Goal: Task Accomplishment & Management: Manage account settings

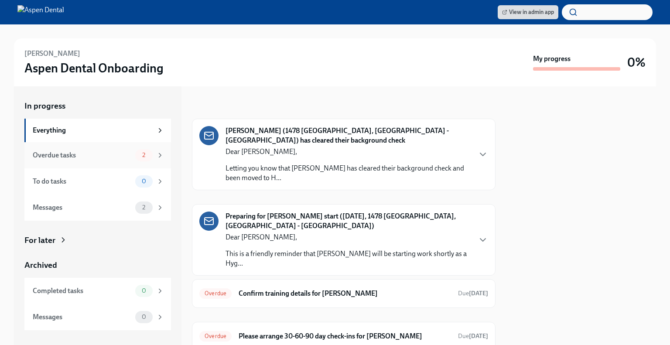
click at [149, 159] on div "2" at bounding box center [143, 155] width 17 height 12
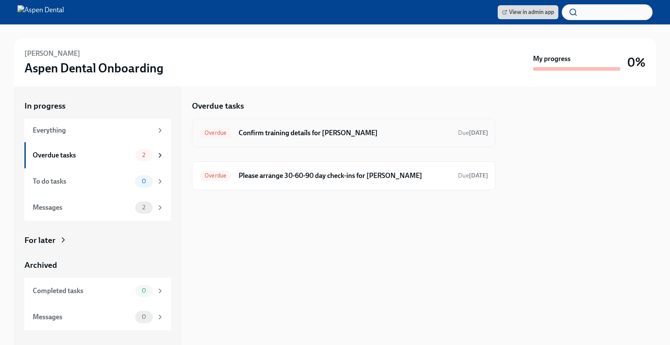
click at [281, 139] on div "Overdue Confirm training details for Angelica Mora Due 8 days ago" at bounding box center [343, 133] width 289 height 14
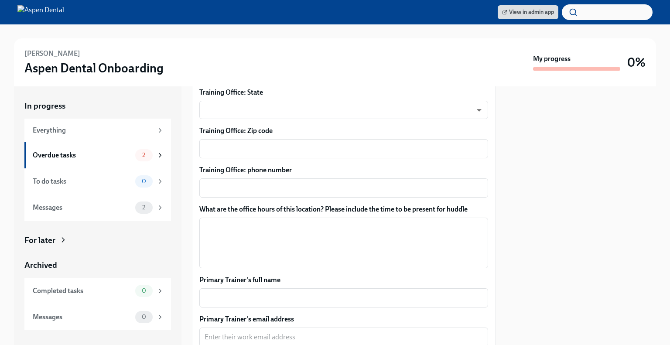
scroll to position [661, 0]
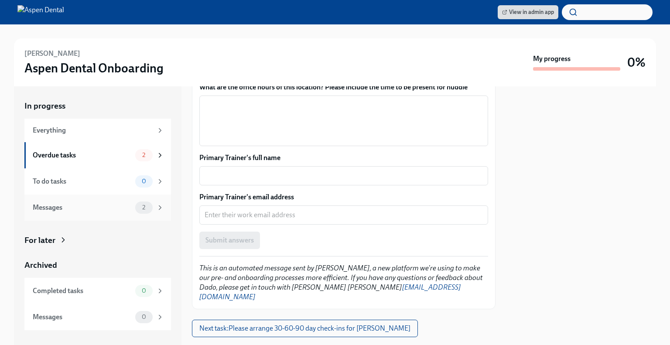
click at [161, 209] on icon at bounding box center [160, 208] width 8 height 8
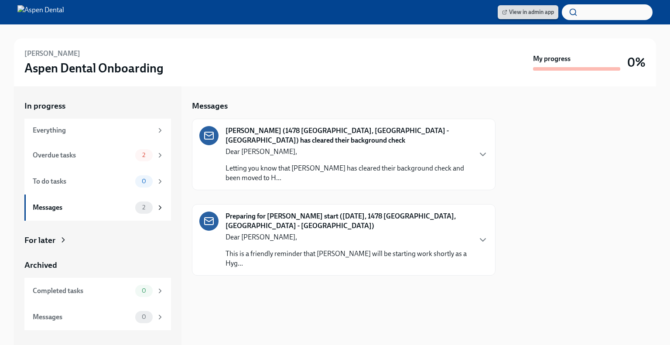
click at [533, 14] on span "View in admin app" at bounding box center [528, 12] width 52 height 9
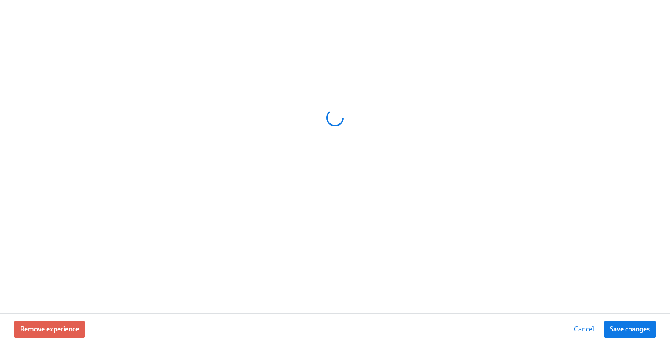
scroll to position [0, 10198]
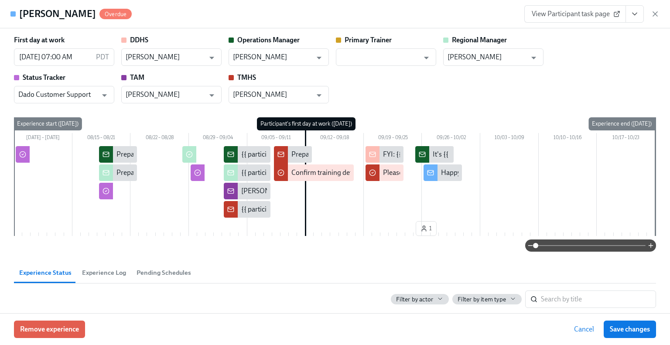
type input "Holly Hammock"
type input "Arely Senda"
type input "Lindsey Becker"
type input "Dado Customer Support"
type input "Courtney Ruhlmann"
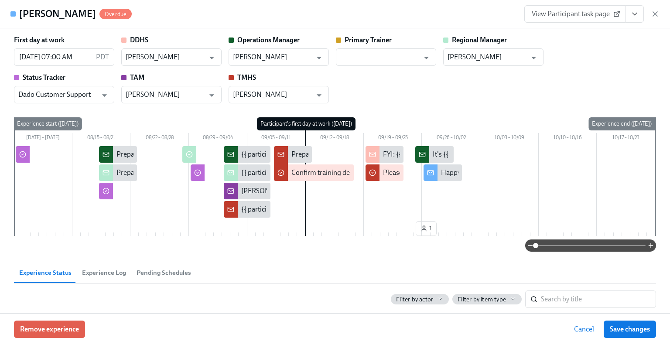
type input "Nichole Youren"
type input "Holly Hammock"
type input "Arely Senda"
type input "Lindsey Becker"
type input "Dado Customer Support"
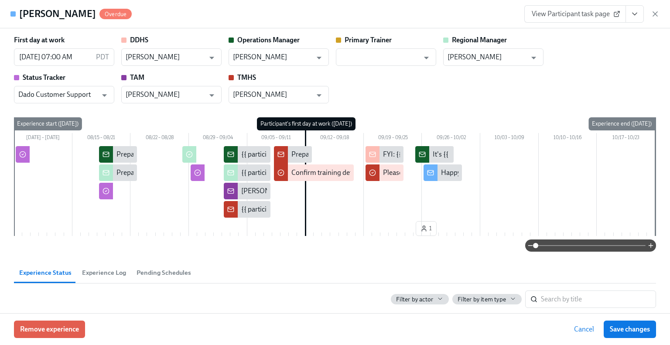
type input "Courtney Ruhlmann"
type input "Nichole Youren"
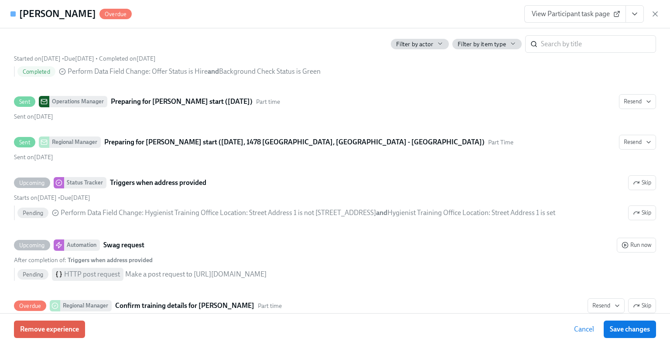
scroll to position [286, 0]
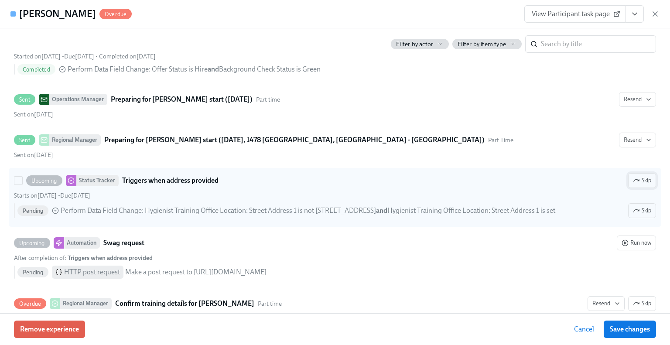
click at [637, 179] on icon "button" at bounding box center [638, 180] width 2 height 2
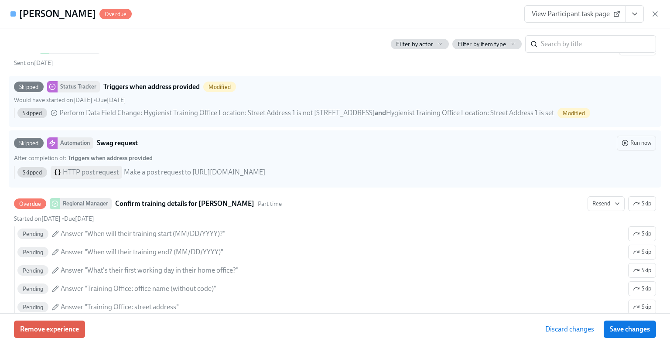
scroll to position [380, 0]
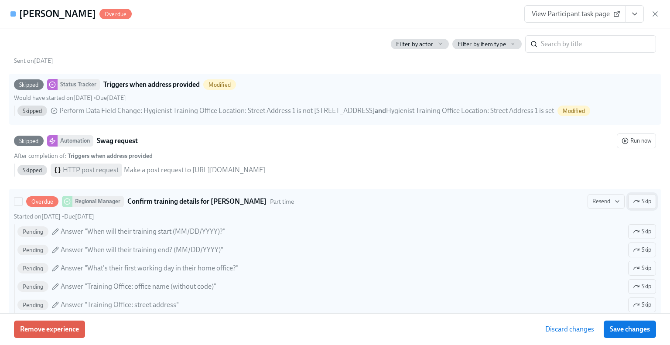
click at [634, 204] on button "Skip" at bounding box center [642, 201] width 28 height 15
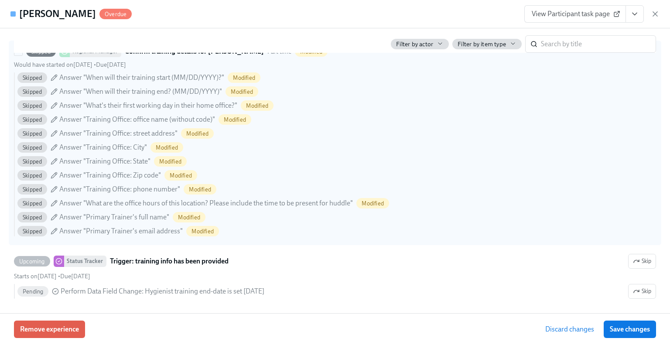
scroll to position [536, 0]
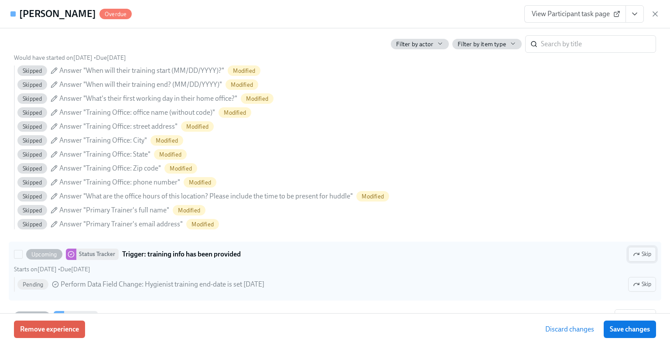
click at [642, 255] on span "Skip" at bounding box center [642, 254] width 18 height 9
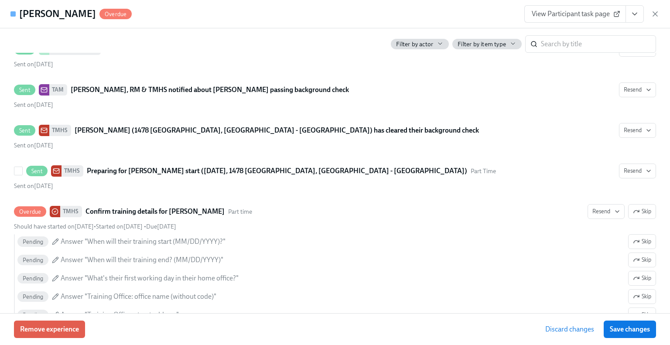
scroll to position [1357, 0]
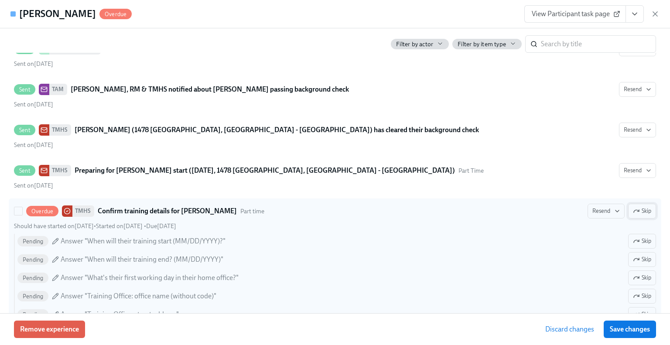
click at [642, 207] on span "Skip" at bounding box center [642, 211] width 18 height 9
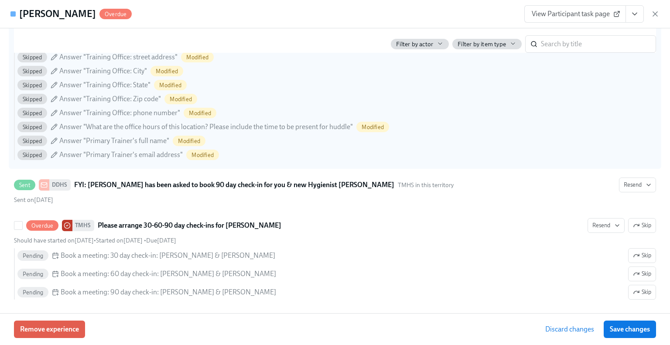
scroll to position [1666, 0]
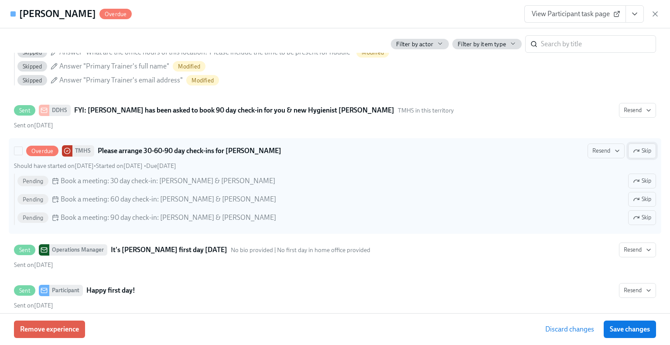
click at [638, 147] on span "Skip" at bounding box center [642, 151] width 18 height 9
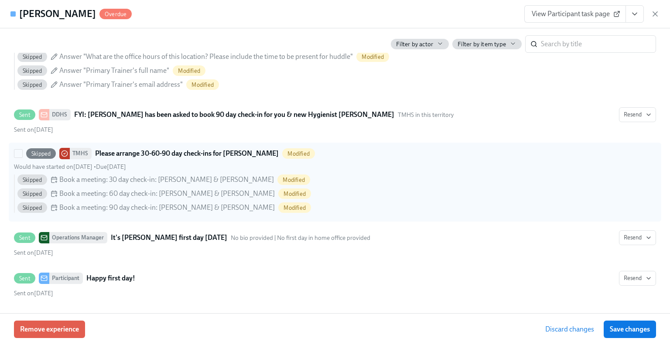
scroll to position [1650, 0]
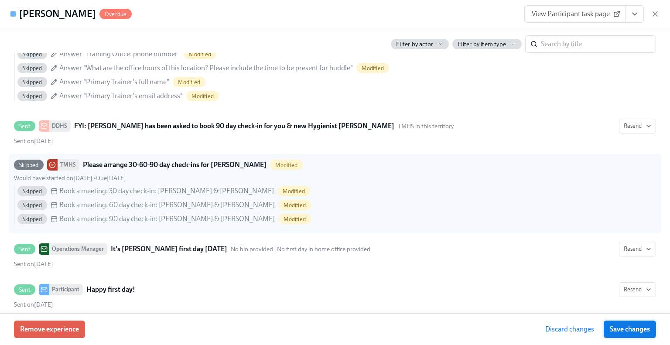
click at [636, 327] on span "Save changes" at bounding box center [630, 329] width 40 height 9
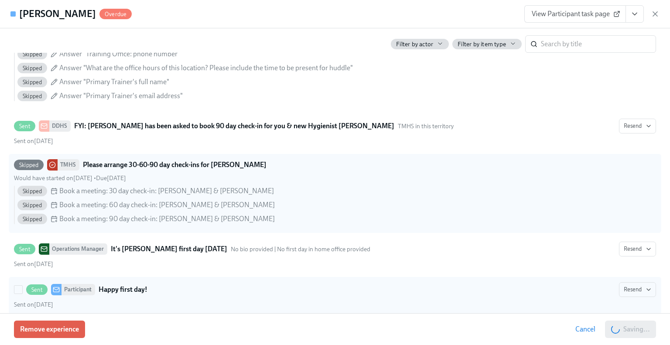
scroll to position [0, 14660]
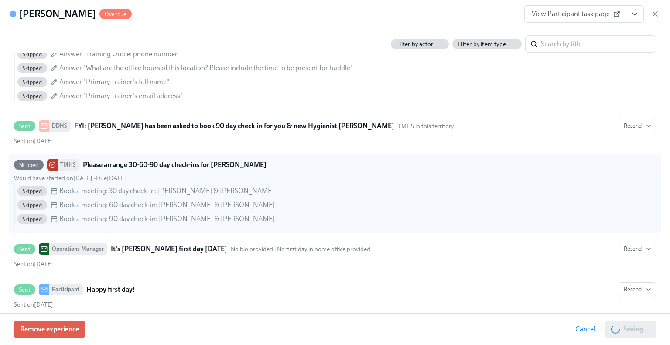
click at [211, 17] on div "Angelica Mora Overdue View Participant task page" at bounding box center [335, 14] width 670 height 28
click at [633, 329] on span "Save changes" at bounding box center [630, 329] width 40 height 9
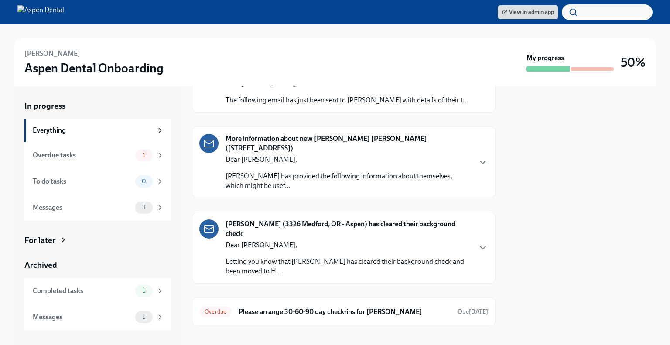
scroll to position [86, 0]
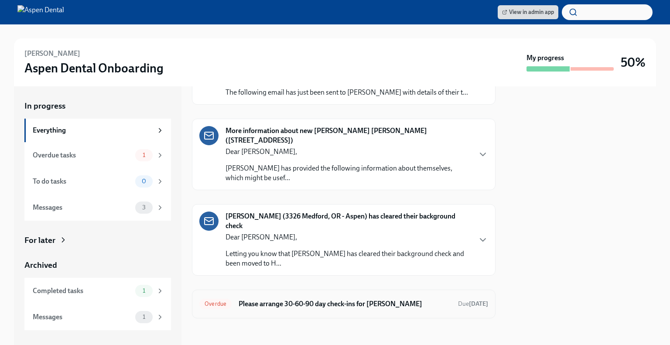
click at [299, 297] on div "Overdue Please arrange 30-60-90 day check-ins for [PERSON_NAME] Due [DATE]" at bounding box center [343, 304] width 289 height 14
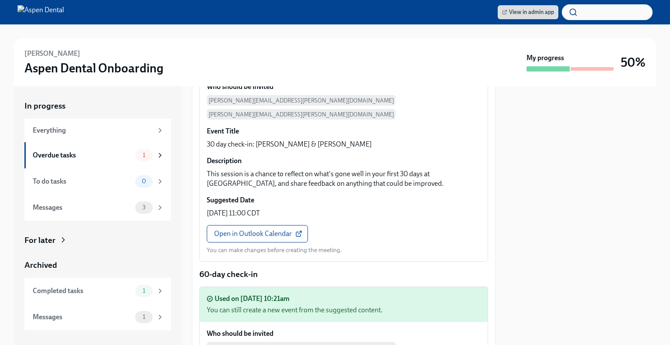
scroll to position [191, 0]
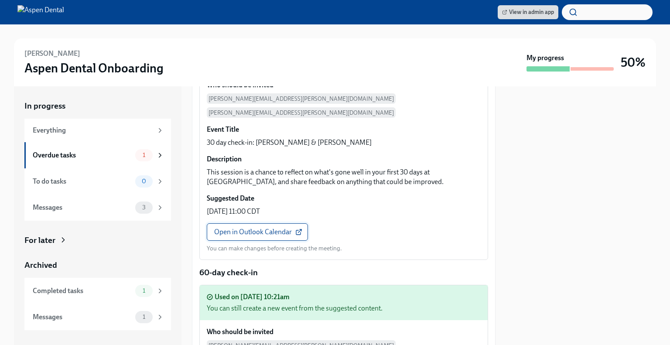
click at [253, 228] on span "Open in Outlook Calendar" at bounding box center [257, 232] width 86 height 9
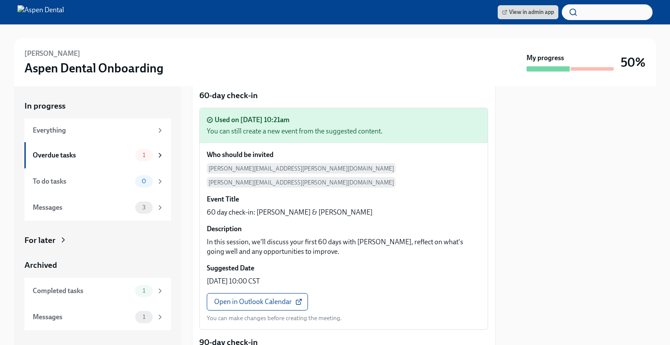
scroll to position [367, 0]
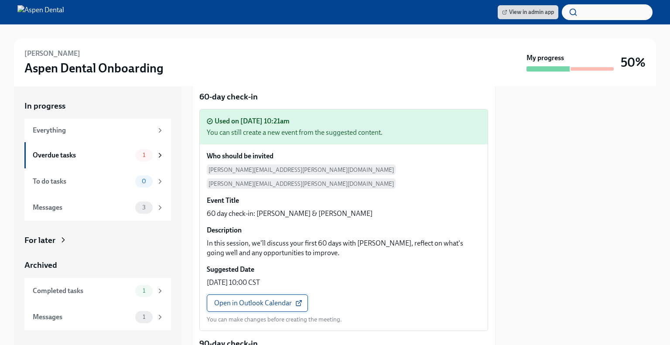
click at [243, 299] on span "Open in Outlook Calendar" at bounding box center [257, 303] width 86 height 9
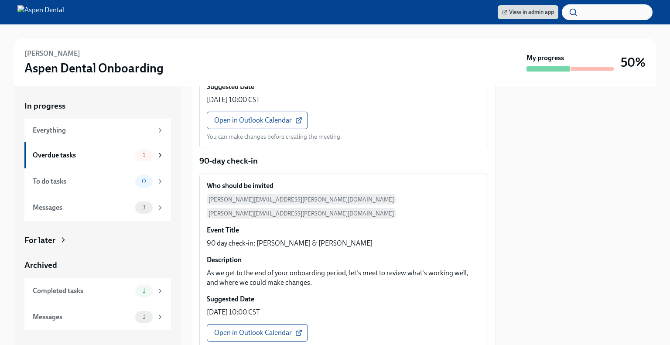
scroll to position [557, 0]
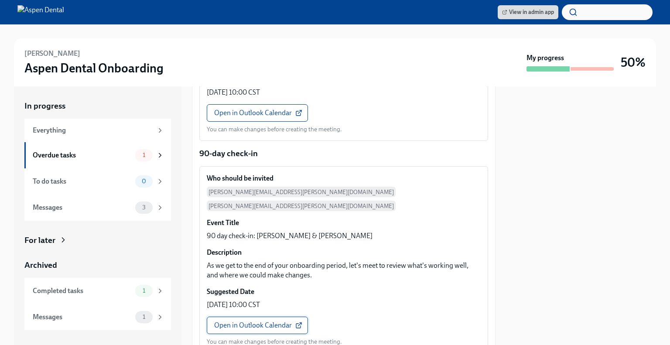
click at [251, 321] on span "Open in Outlook Calendar" at bounding box center [257, 325] width 86 height 9
